Goal: Task Accomplishment & Management: Manage account settings

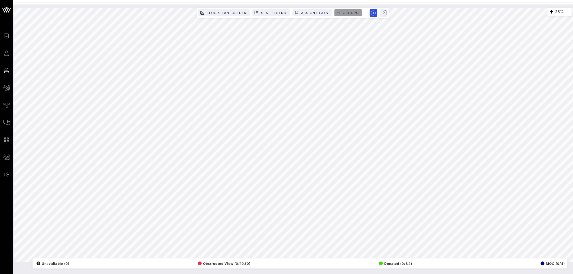
click at [345, 13] on span "Groups" at bounding box center [350, 13] width 16 height 4
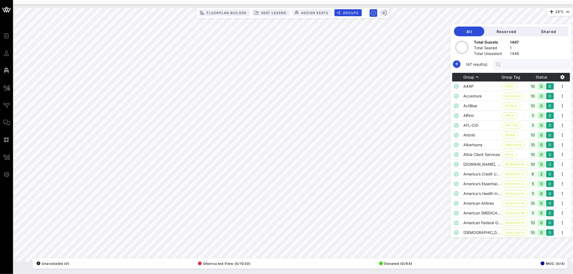
click at [521, 64] on input "text" at bounding box center [534, 64] width 63 height 7
click at [550, 32] on span "Shared" at bounding box center [548, 31] width 31 height 5
click at [516, 63] on input "Search" at bounding box center [534, 64] width 63 height 7
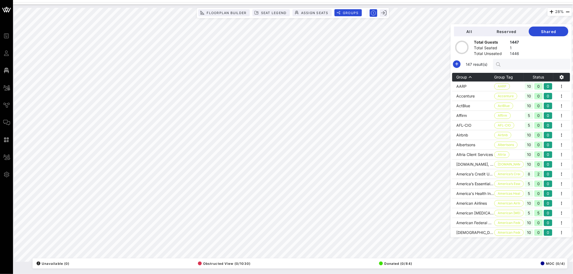
click at [518, 64] on input "text" at bounding box center [534, 64] width 63 height 7
click at [513, 31] on span "Reserved" at bounding box center [506, 31] width 36 height 5
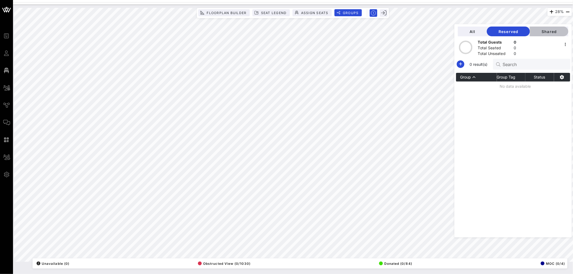
click at [553, 31] on span "Shared" at bounding box center [549, 31] width 30 height 5
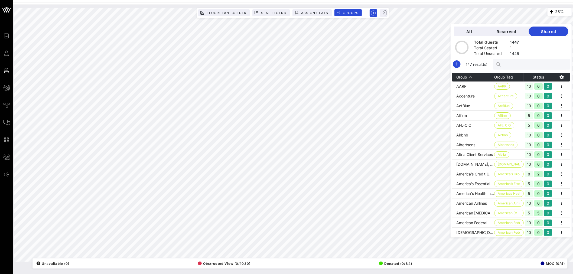
click at [520, 65] on input "text" at bounding box center [534, 64] width 63 height 7
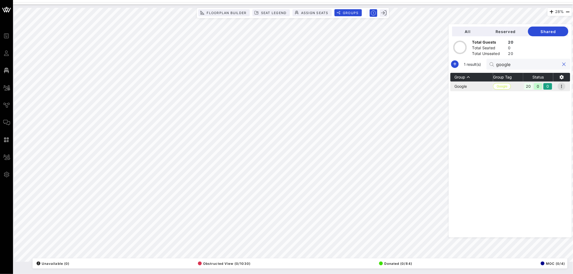
type input "google"
click at [562, 86] on icon "button" at bounding box center [561, 86] width 6 height 6
click at [556, 96] on div "Edit" at bounding box center [555, 95] width 17 height 4
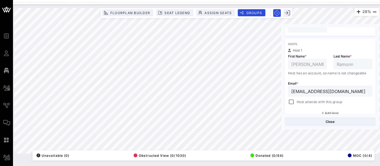
scroll to position [105, 0]
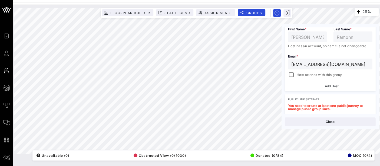
click at [332, 86] on span "Add Host" at bounding box center [332, 86] width 14 height 4
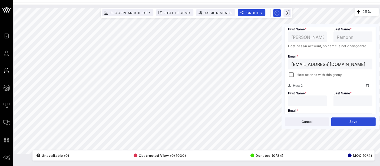
click at [308, 96] on div at bounding box center [307, 100] width 32 height 11
type input "Chanelle"
click at [347, 99] on input "text" at bounding box center [353, 100] width 32 height 7
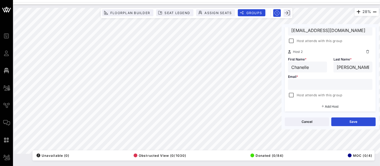
scroll to position [150, 0]
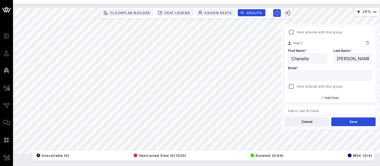
type input "[PERSON_NAME]"
click at [305, 78] on div at bounding box center [330, 75] width 78 height 11
click at [304, 74] on input "text" at bounding box center [330, 75] width 78 height 7
paste input "[EMAIL_ADDRESS][DOMAIN_NAME]"
type input "[EMAIL_ADDRESS][DOMAIN_NAME]"
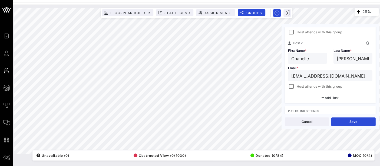
click at [334, 97] on span "Add Host" at bounding box center [332, 98] width 14 height 4
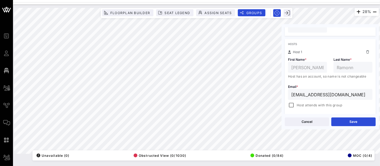
scroll to position [76, 0]
click at [366, 52] on icon at bounding box center [367, 53] width 3 height 3
type input "Chanelle"
type input "[PERSON_NAME]"
type input "[EMAIL_ADDRESS][DOMAIN_NAME]"
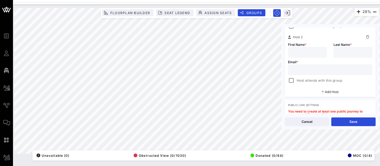
scroll to position [142, 0]
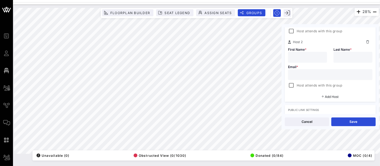
click at [315, 59] on input "text" at bounding box center [307, 57] width 32 height 7
type input "Hoda"
type input "Hawa"
click at [297, 74] on input "text" at bounding box center [330, 74] width 78 height 7
paste input "[EMAIL_ADDRESS][DOMAIN_NAME]"
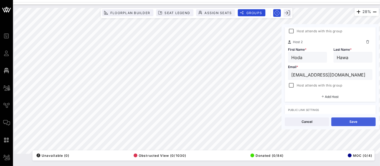
type input "[EMAIL_ADDRESS][DOMAIN_NAME]"
click at [358, 123] on button "Save" at bounding box center [354, 121] width 44 height 9
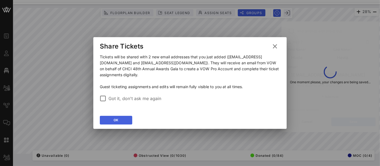
click at [111, 116] on button "OK" at bounding box center [116, 120] width 32 height 9
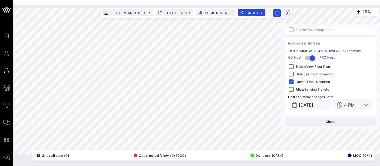
scroll to position [252, 0]
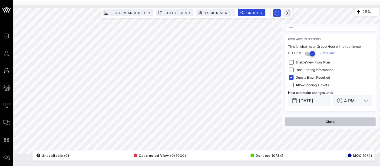
click at [328, 121] on button "Close" at bounding box center [330, 121] width 91 height 9
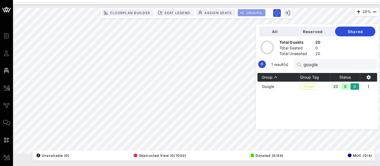
click at [256, 11] on span "Groups" at bounding box center [254, 13] width 16 height 4
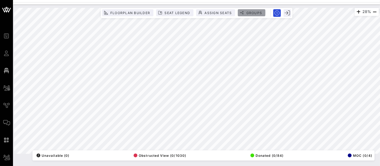
click at [256, 11] on span "Groups" at bounding box center [254, 13] width 16 height 4
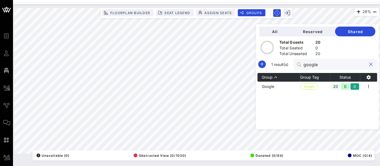
click at [321, 67] on input "google" at bounding box center [335, 64] width 63 height 7
type input "forb"
click at [368, 88] on icon "button" at bounding box center [369, 86] width 6 height 6
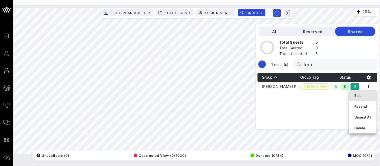
click at [366, 98] on div "Edit" at bounding box center [363, 95] width 17 height 9
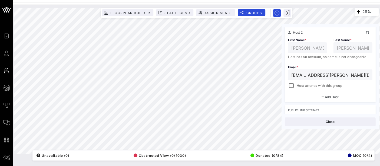
scroll to position [152, 0]
click at [333, 96] on span "Add Host" at bounding box center [332, 96] width 14 height 4
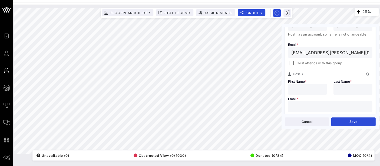
scroll to position [182, 0]
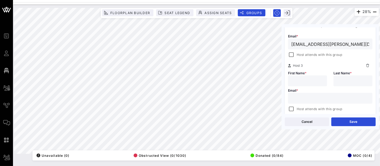
click at [305, 97] on input "text" at bounding box center [330, 97] width 78 height 7
paste input "[EMAIL_ADDRESS][PERSON_NAME][DOMAIN_NAME]"
type input "[PERSON_NAME]"
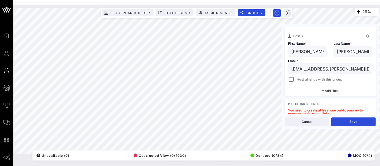
scroll to position [219, 0]
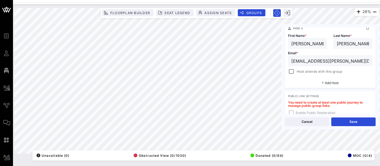
type input "[EMAIL_ADDRESS][PERSON_NAME][DOMAIN_NAME]"
click at [329, 84] on span "Add Host" at bounding box center [332, 83] width 14 height 4
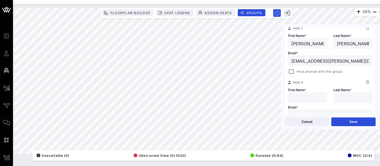
click at [310, 111] on input "text" at bounding box center [330, 114] width 78 height 7
paste input "[EMAIL_ADDRESS][PERSON_NAME][DOMAIN_NAME]"
type input "[PERSON_NAME]"
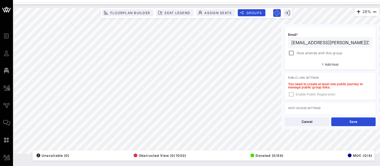
scroll to position [303, 0]
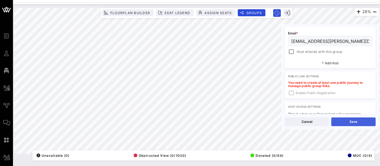
type input "[EMAIL_ADDRESS][PERSON_NAME][DOMAIN_NAME]"
click at [352, 122] on button "Save" at bounding box center [354, 121] width 44 height 9
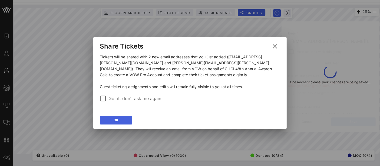
click at [123, 116] on button "OK" at bounding box center [116, 120] width 32 height 9
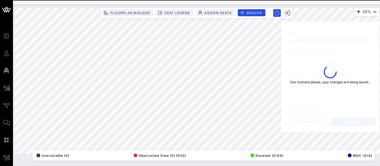
type input "[PERSON_NAME]"
type input "[EMAIL_ADDRESS][PERSON_NAME][DOMAIN_NAME]"
type input "[PERSON_NAME]"
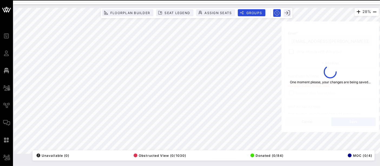
type input "[EMAIL_ADDRESS][PERSON_NAME][DOMAIN_NAME]"
type input "[PERSON_NAME]"
type input "[EMAIL_ADDRESS][PERSON_NAME][DOMAIN_NAME]"
type input "[PERSON_NAME]"
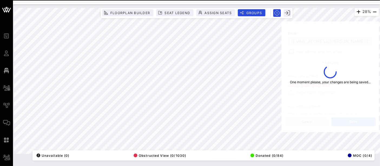
type input "[PERSON_NAME]"
type input "[EMAIL_ADDRESS][PERSON_NAME][DOMAIN_NAME]"
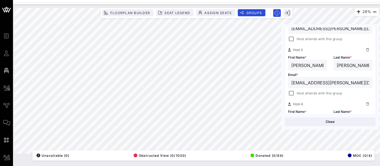
scroll to position [174, 0]
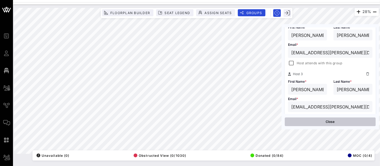
click at [335, 121] on button "Close" at bounding box center [330, 121] width 91 height 9
